Goal: Find specific page/section: Find specific page/section

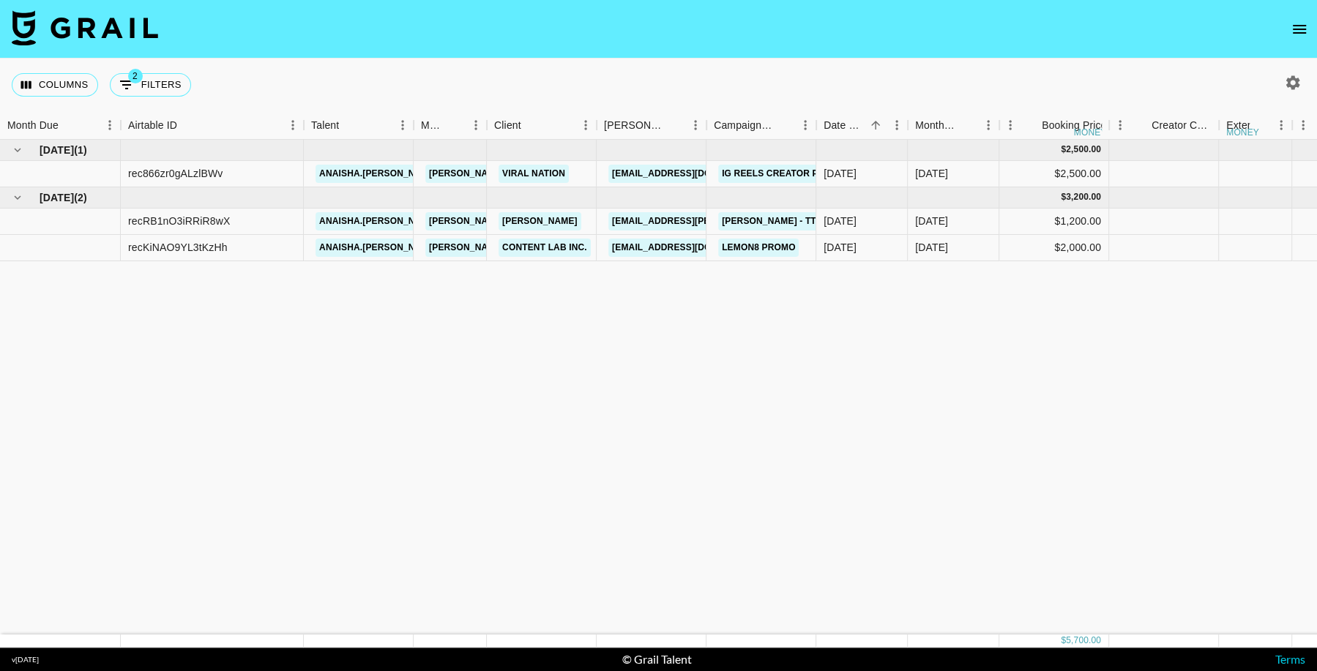
click at [1293, 26] on icon "open drawer" at bounding box center [1300, 29] width 18 height 18
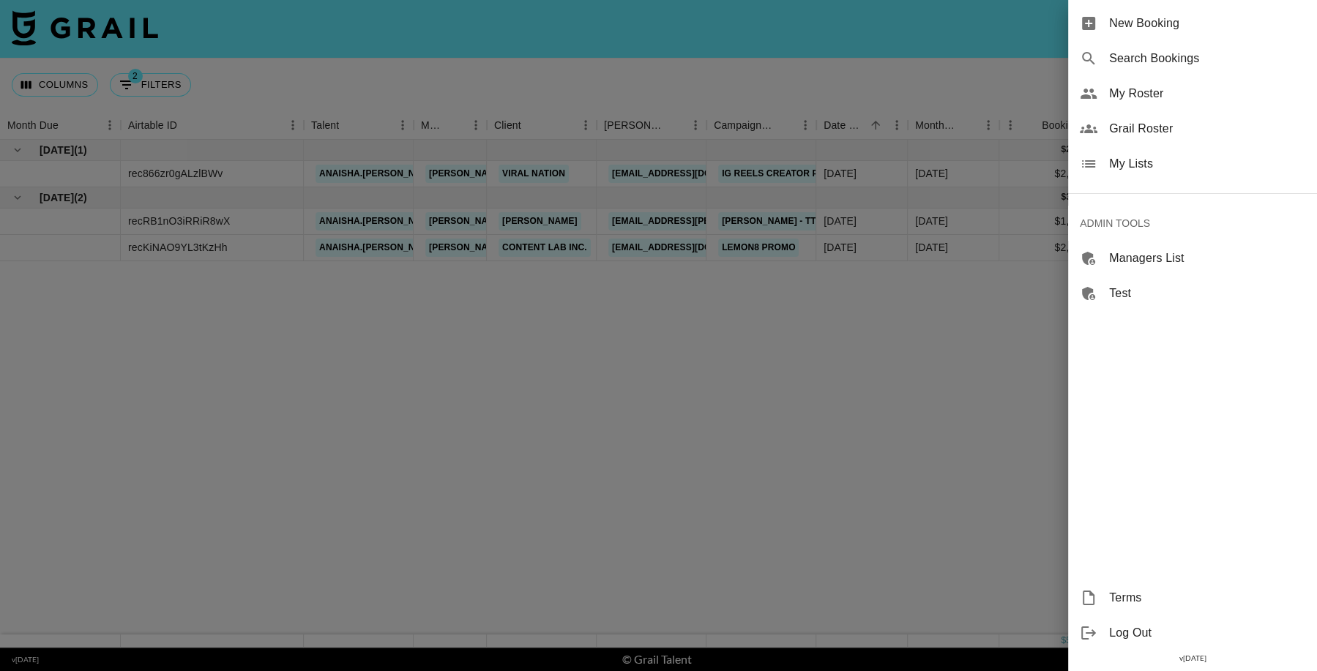
click at [1160, 126] on span "Grail Roster" at bounding box center [1207, 129] width 196 height 18
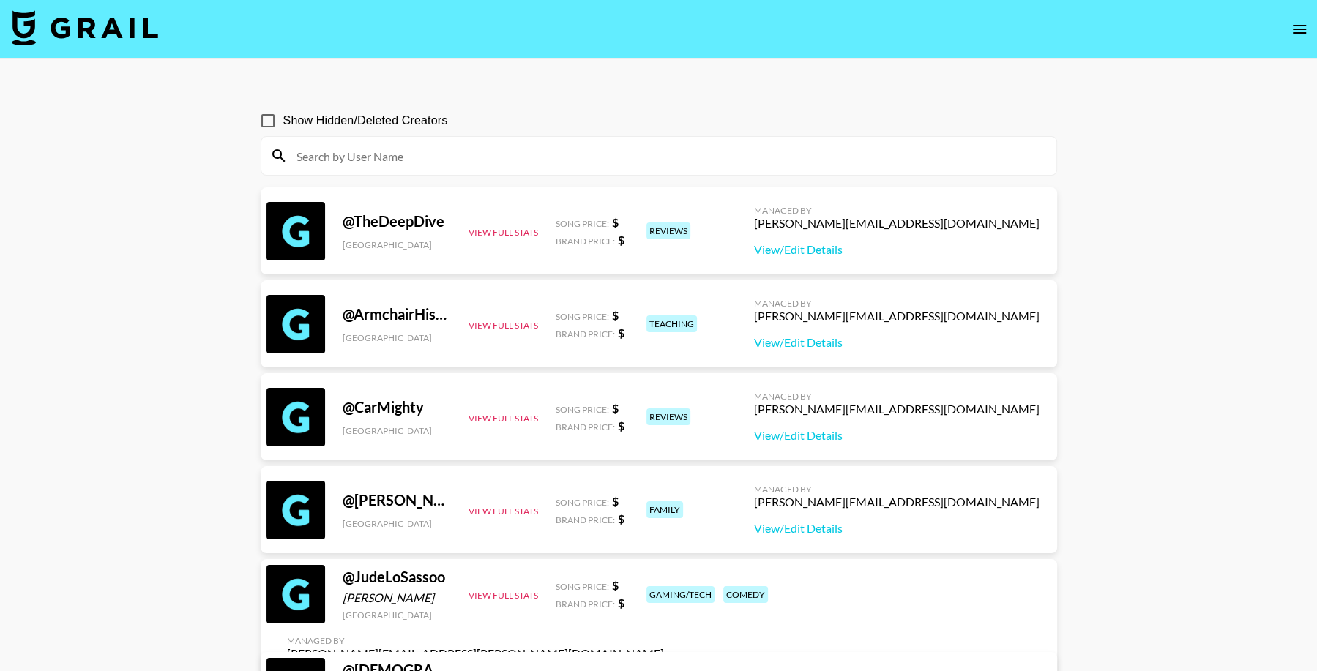
click at [417, 162] on input at bounding box center [668, 155] width 760 height 23
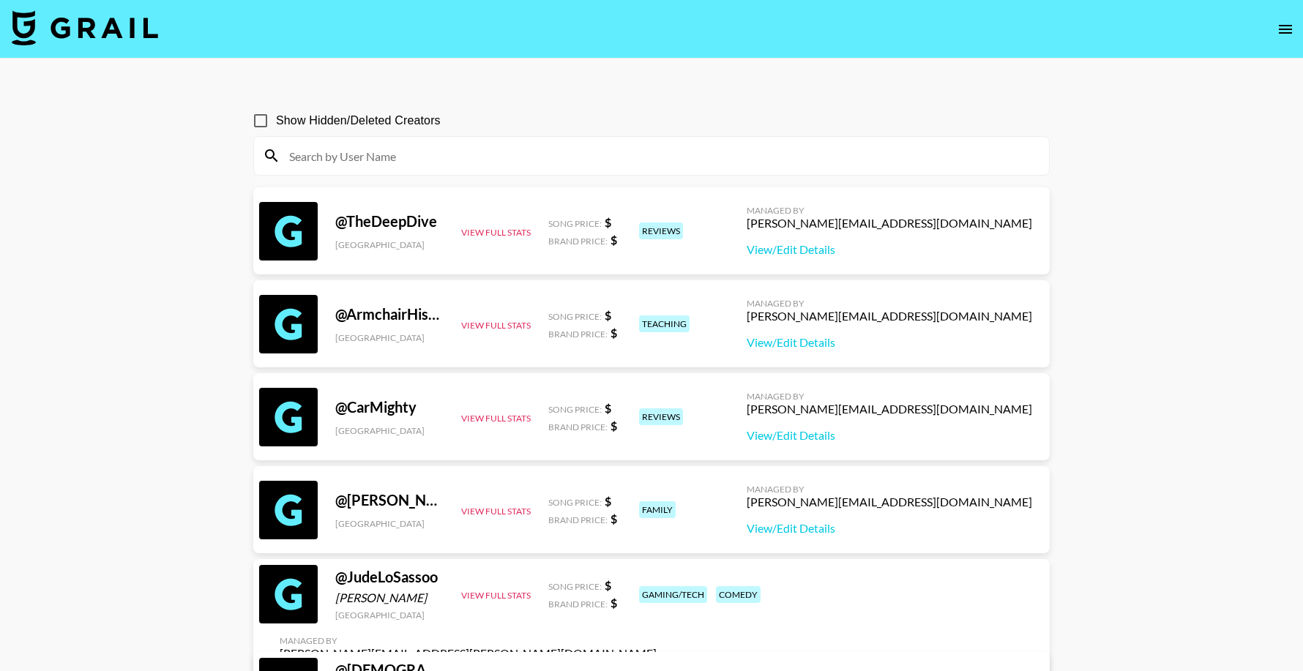
paste input "chelsealascher1"
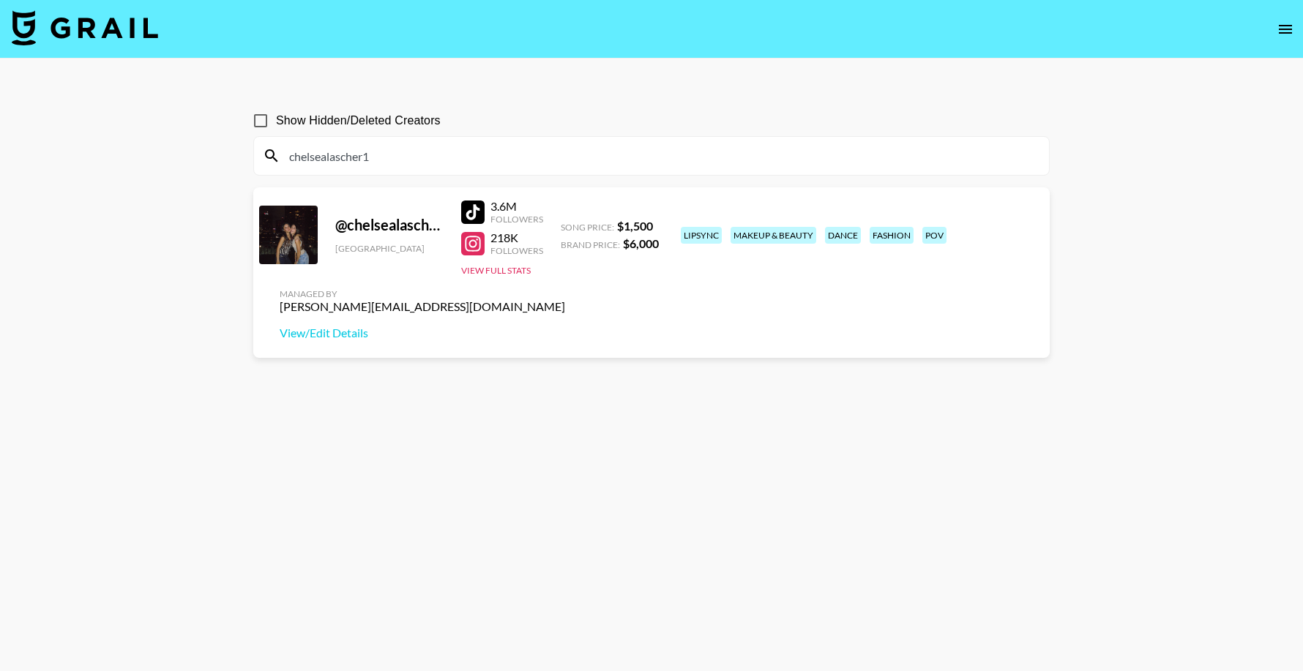
click at [522, 162] on input "chelsealascher1" at bounding box center [660, 155] width 760 height 23
paste input "lovealwayspiper,"
click at [507, 151] on input "lovealwayspiper" at bounding box center [660, 155] width 760 height 23
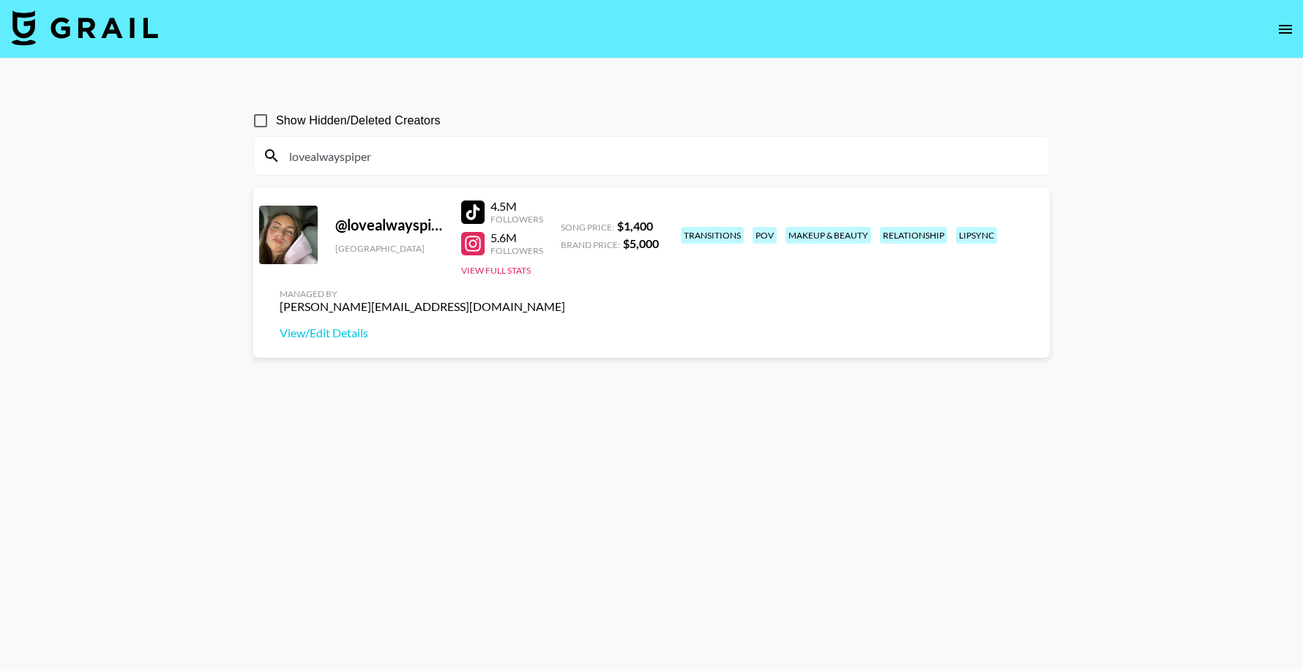
click at [507, 152] on input "lovealwayspiper" at bounding box center [660, 155] width 760 height 23
paste input "ellianawalmsley"
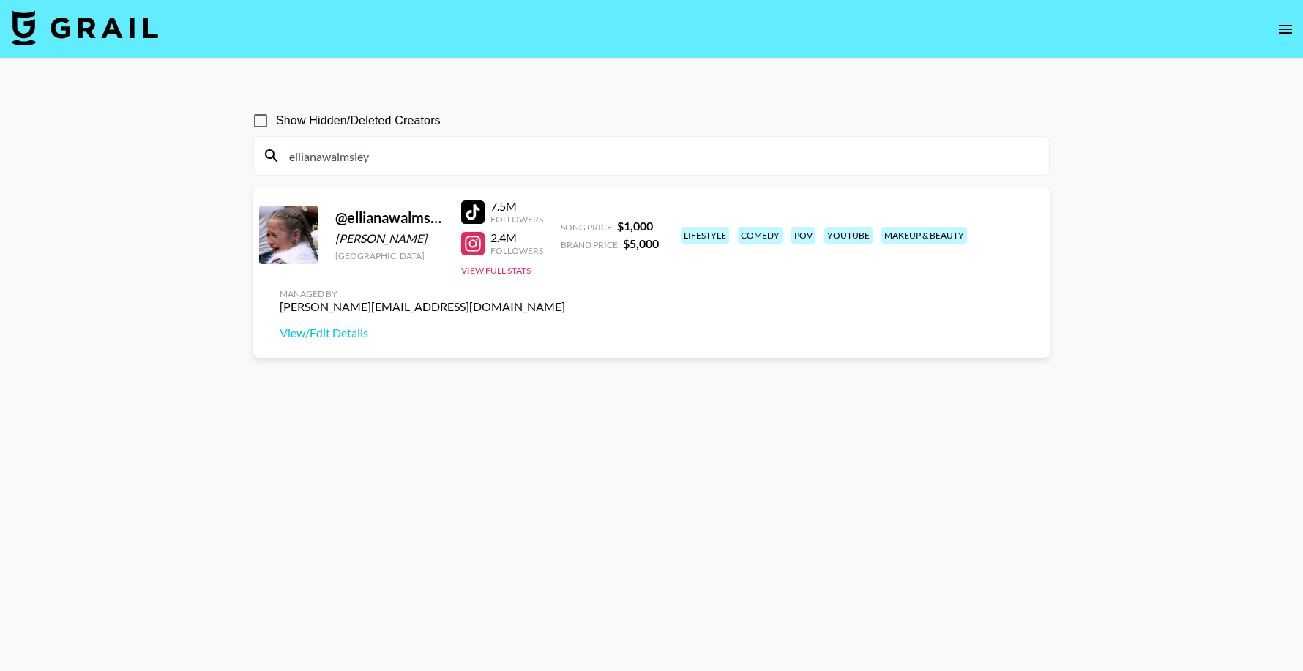
click at [433, 154] on input "ellianawalmsley" at bounding box center [660, 155] width 760 height 23
paste input "bbilik_"
click at [379, 146] on input "bbilik_" at bounding box center [660, 155] width 760 height 23
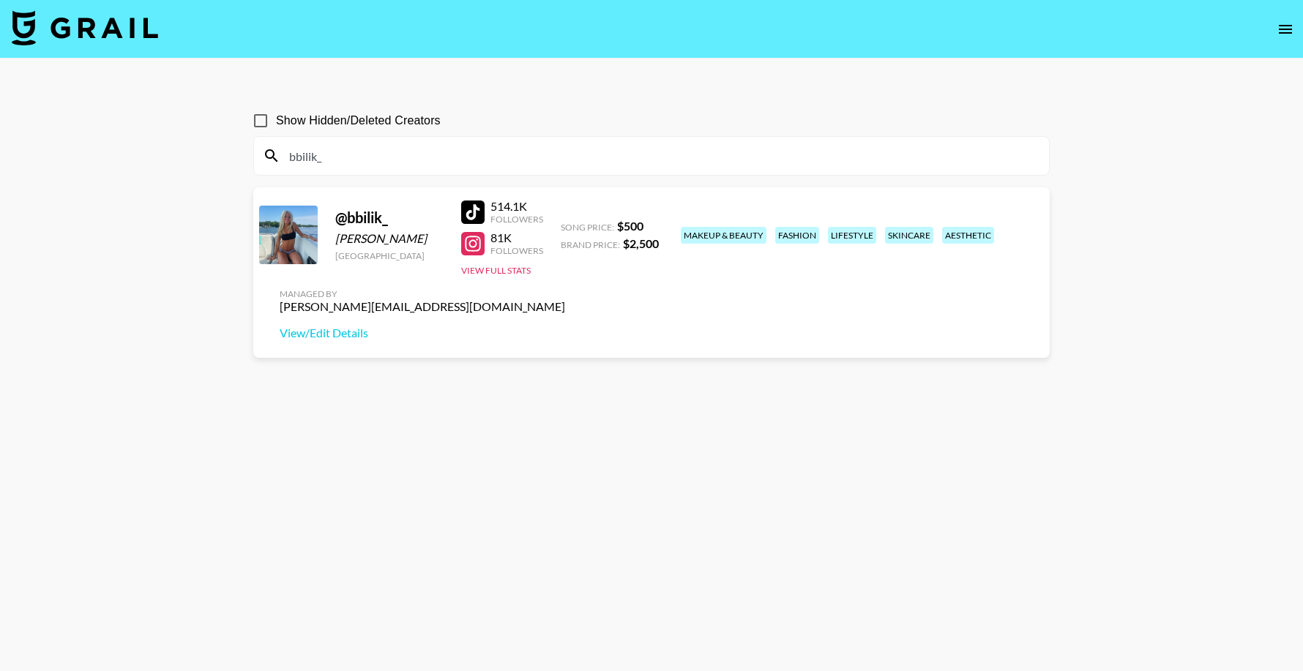
click at [379, 146] on input "bbilik_" at bounding box center [660, 155] width 760 height 23
paste input "thekfamily33"
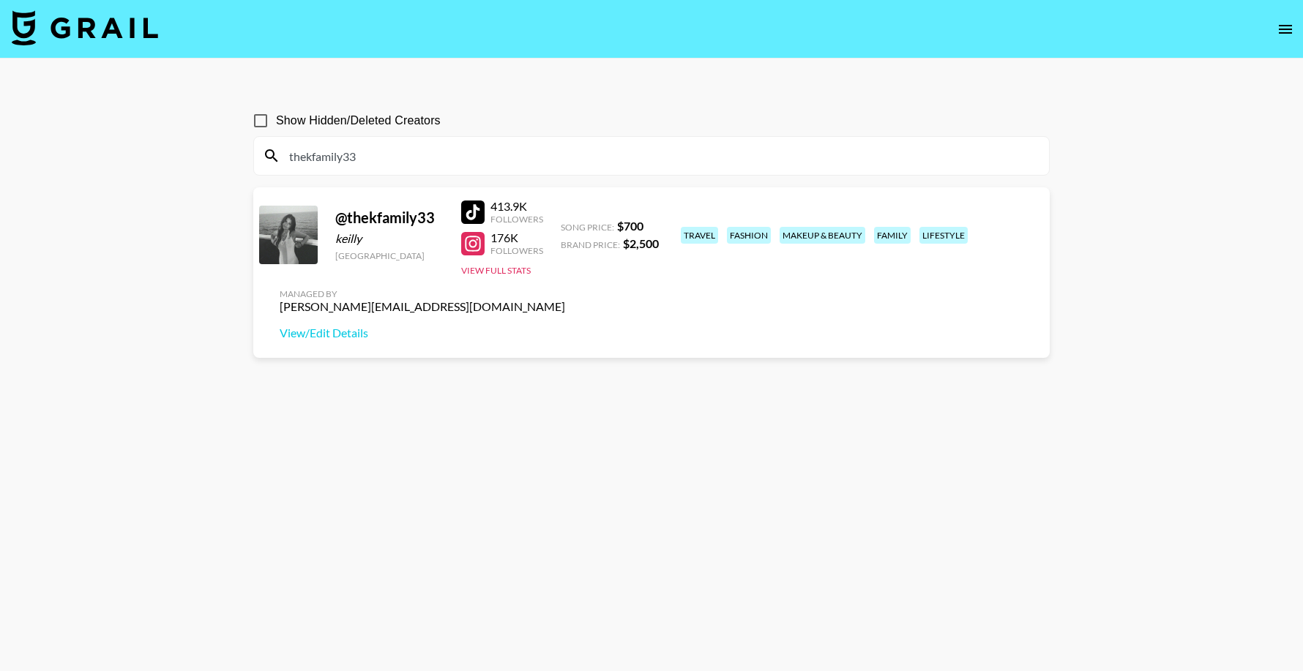
click at [417, 166] on input "thekfamily33" at bounding box center [660, 155] width 760 height 23
click at [414, 147] on input "thekfamily33" at bounding box center [660, 155] width 760 height 23
paste input "nayelilovera_"
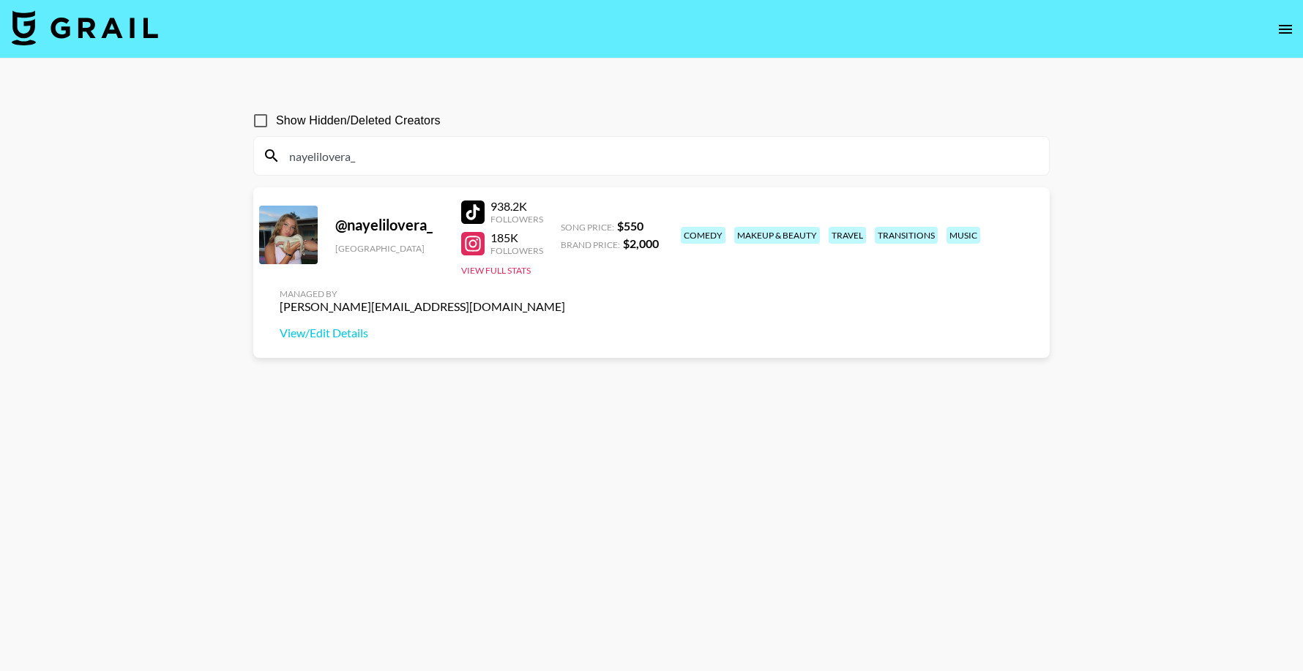
type input "nayelilovera_"
